Goal: Information Seeking & Learning: Find specific fact

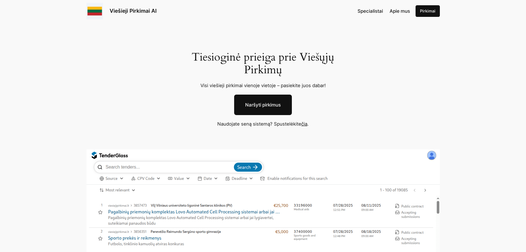
drag, startPoint x: 298, startPoint y: 125, endPoint x: 303, endPoint y: 121, distance: 6.5
click at [298, 125] on p "Naudojate seną sistemą? Spustelėkite čia ." at bounding box center [263, 123] width 171 height 7
click at [305, 120] on p "Naudojate seną sistemą? Spustelėkite čia ." at bounding box center [263, 123] width 171 height 7
click at [305, 123] on link "čia" at bounding box center [304, 124] width 6 height 6
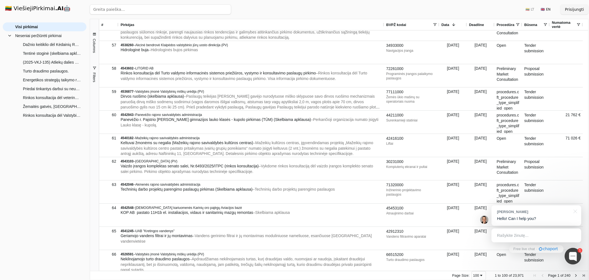
click at [51, 209] on div "Visi pirkimai Neseniai peržiūrėti pirkimai Dažnio keitiklio dėl Kėdainių RK pir…" at bounding box center [45, 148] width 84 height 253
click at [50, 193] on div "Visi pirkimai Neseniai peržiūrėti pirkimai Dažnio keitiklio dėl Kėdainių RK pir…" at bounding box center [45, 148] width 84 height 253
click at [55, 191] on div "Visi pirkimai Neseniai peržiūrėti pirkimai Dažnio keitiklio dėl Kėdainių RK pir…" at bounding box center [45, 148] width 84 height 253
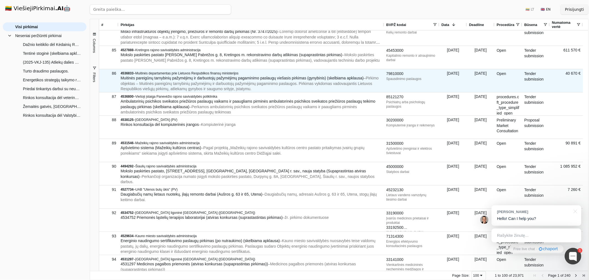
drag, startPoint x: 431, startPoint y: 82, endPoint x: 516, endPoint y: 77, distance: 85.5
click at [516, 77] on div "86 4536833 – Muitinės departamentas prie Lietuvos Respublikos finansų ministeri…" at bounding box center [341, 80] width 484 height 23
